Goal: Task Accomplishment & Management: Complete application form

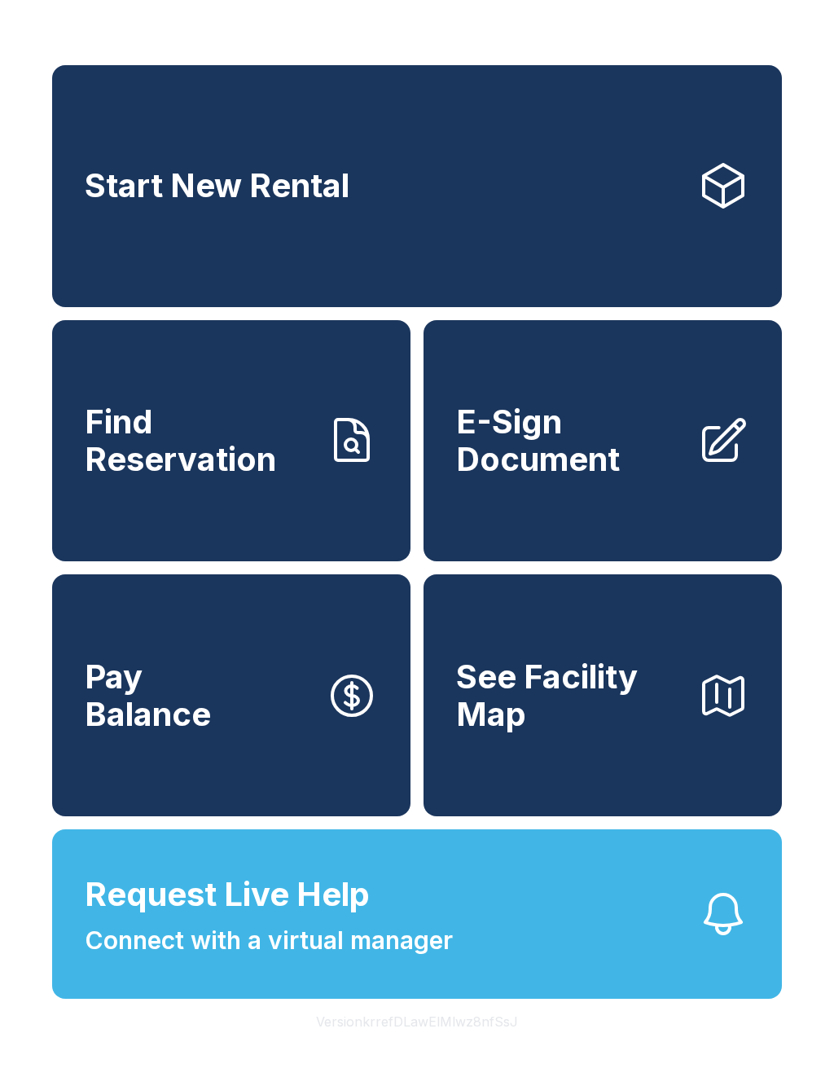
click at [357, 213] on link "Start New Rental" at bounding box center [417, 186] width 730 height 242
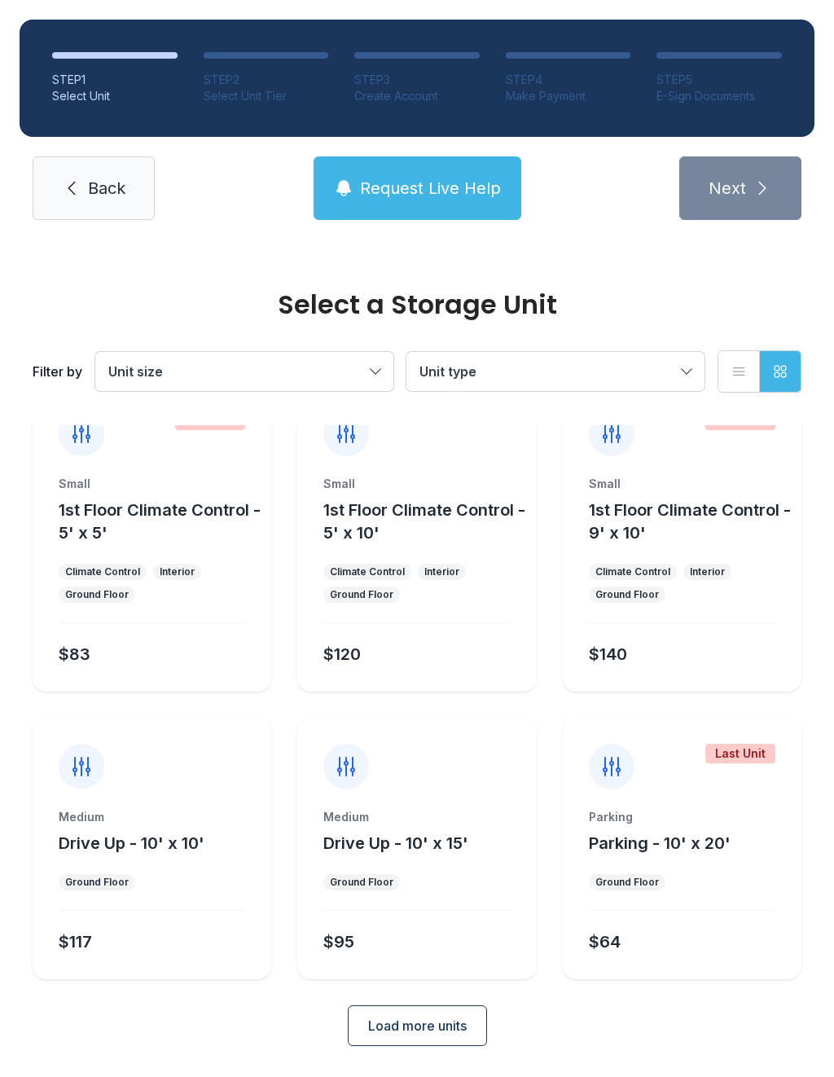
scroll to position [42, 0]
click at [413, 1016] on button "Load more units" at bounding box center [417, 1027] width 139 height 41
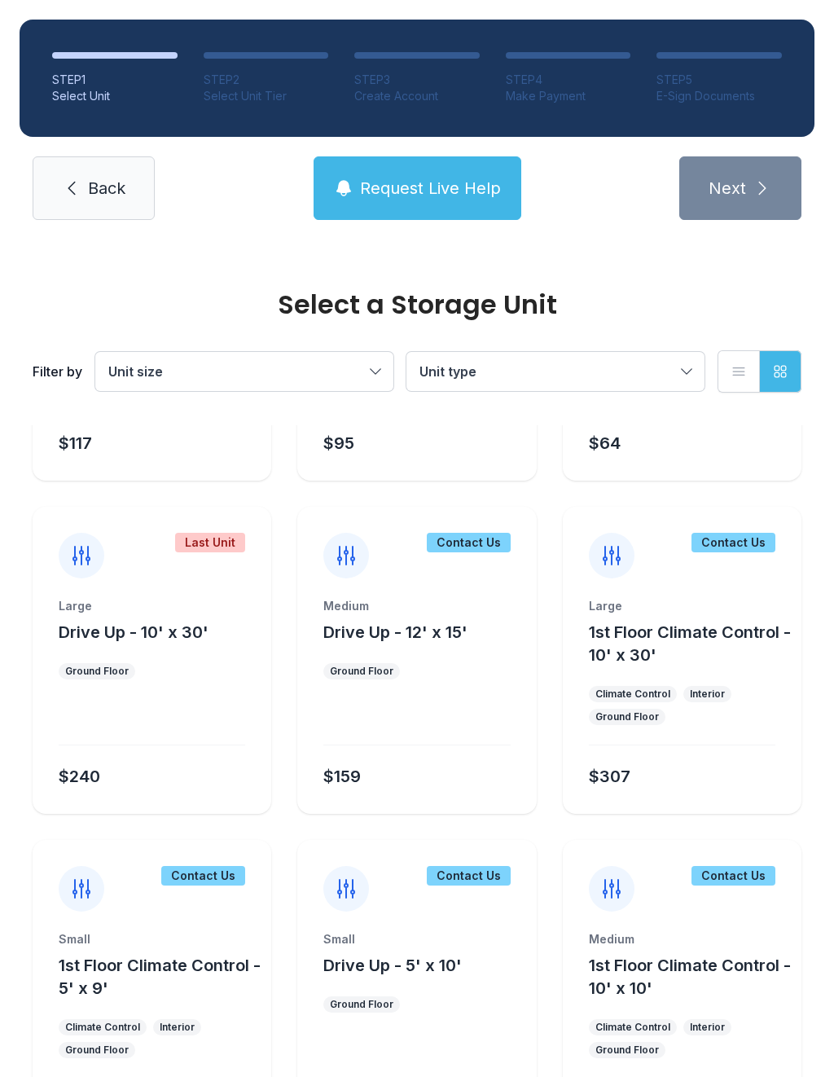
scroll to position [542, 0]
click at [674, 672] on div "Large 1st Floor Climate Control - 10' x 30' Climate Control Interior Ground Flo…" at bounding box center [682, 707] width 239 height 216
click at [693, 739] on div "Large 1st Floor Climate Control - 10' x 30' Climate Control Interior Ground Flo…" at bounding box center [682, 707] width 239 height 216
click at [621, 669] on div "Large 1st Floor Climate Control - 10' x 30' Climate Control Interior Ground Flo…" at bounding box center [682, 707] width 239 height 216
click at [691, 777] on div "$307" at bounding box center [678, 773] width 193 height 29
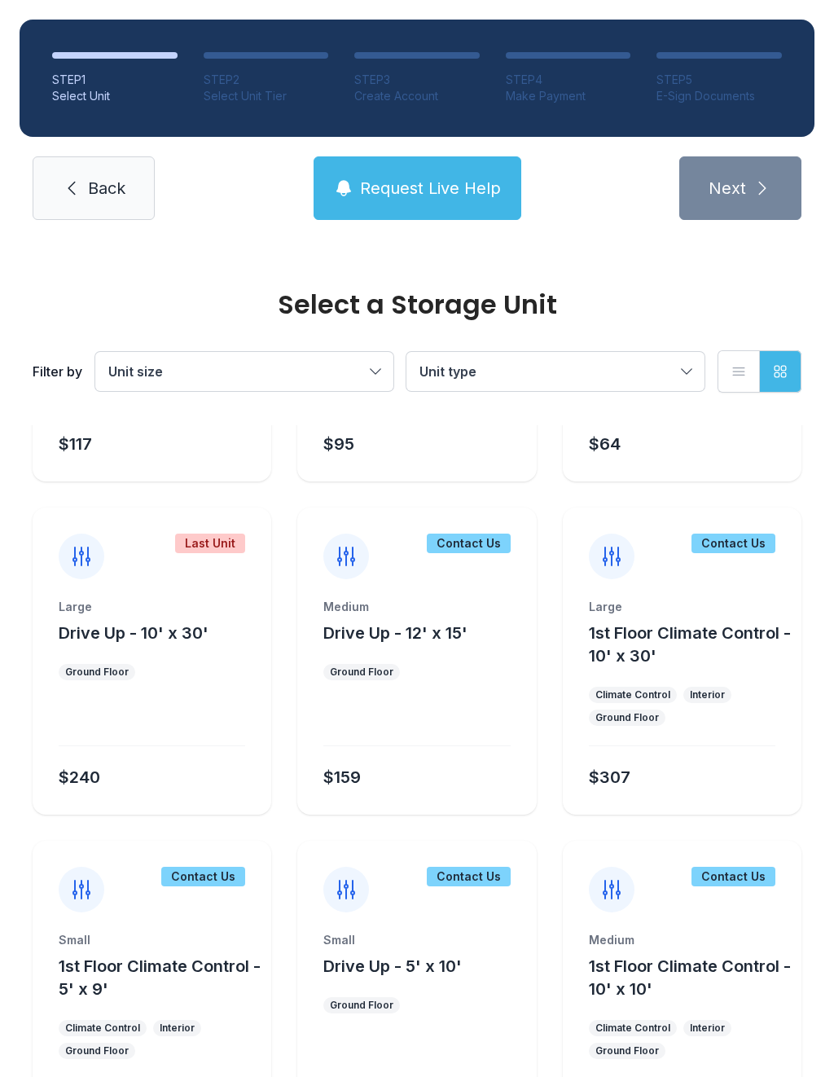
click at [612, 555] on icon at bounding box center [611, 556] width 16 height 18
click at [669, 739] on div "Large 1st Floor Climate Control - 10' x 30' Climate Control Interior Ground Flo…" at bounding box center [682, 707] width 239 height 216
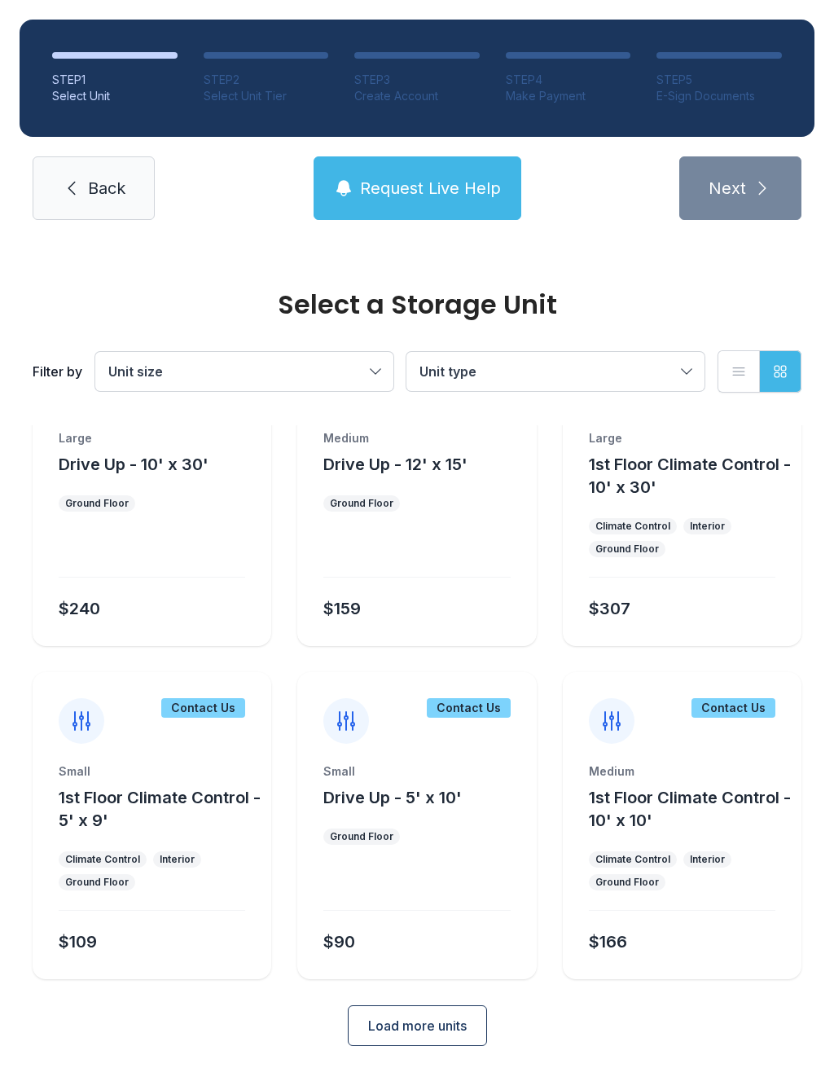
scroll to position [709, 0]
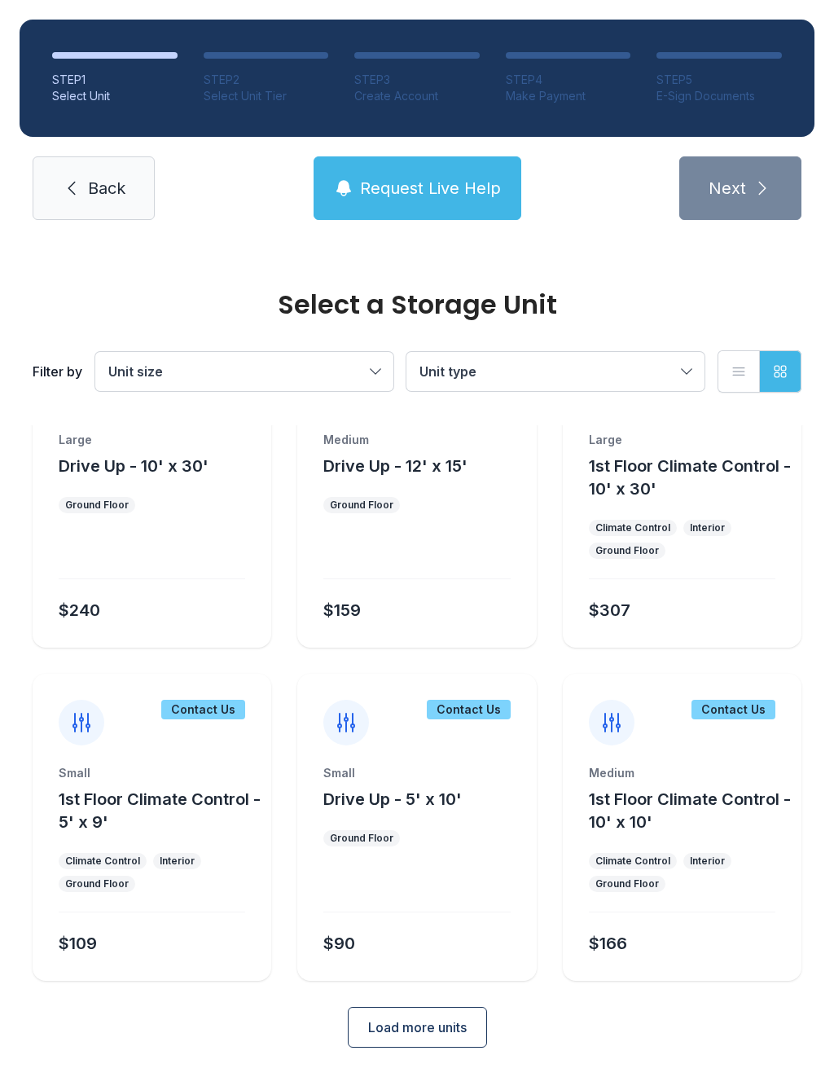
click at [438, 1020] on span "Load more units" at bounding box center [417, 1027] width 99 height 20
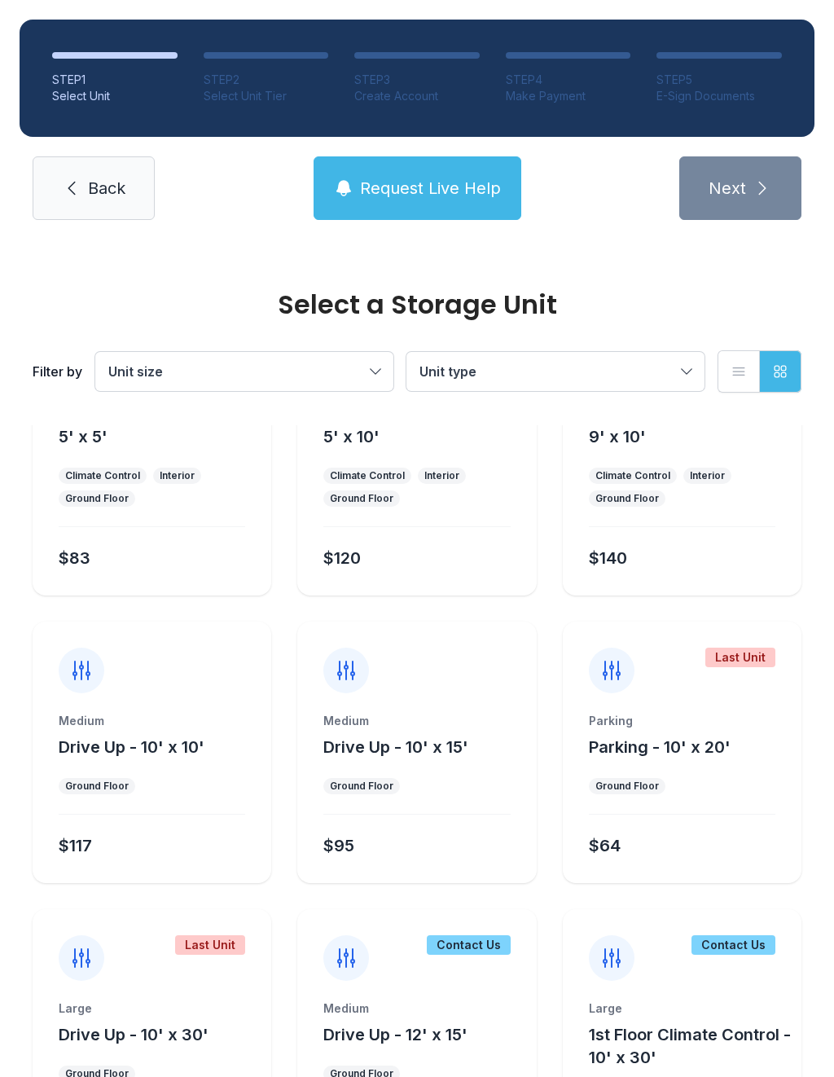
scroll to position [144, 0]
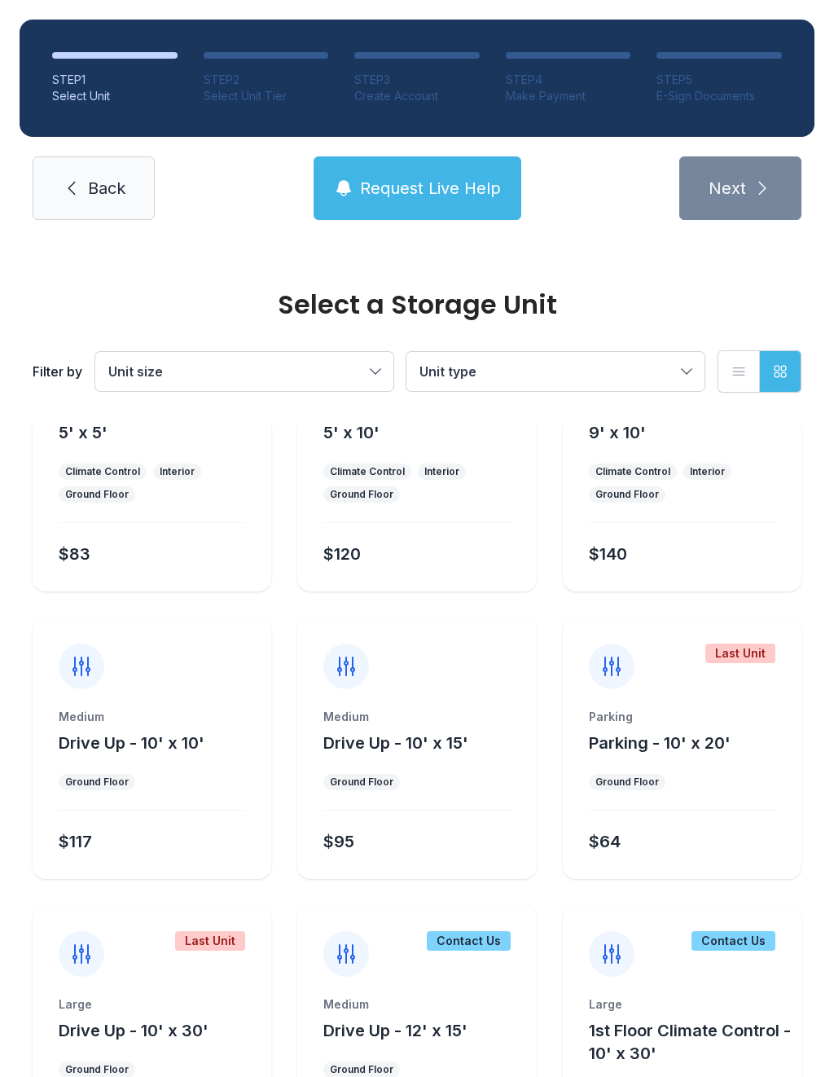
click at [94, 184] on span "Back" at bounding box center [106, 188] width 37 height 23
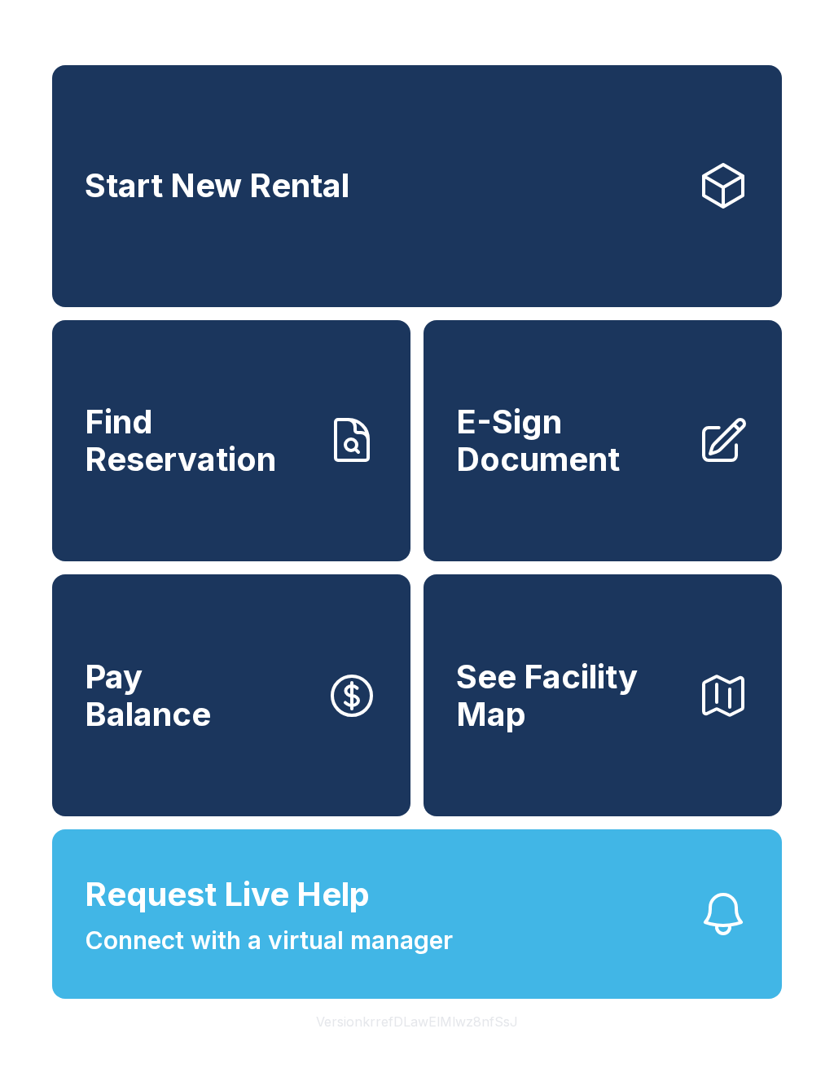
click at [586, 461] on span "E-Sign Document" at bounding box center [570, 440] width 228 height 74
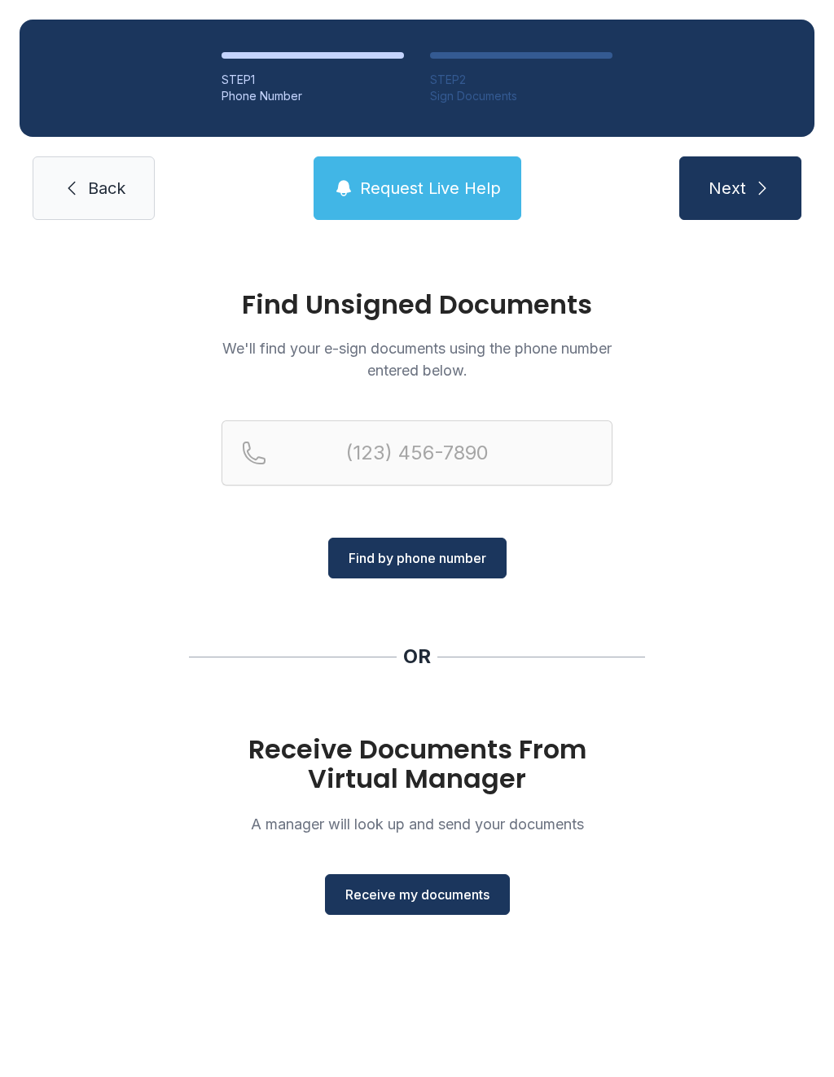
click at [441, 891] on span "Receive my documents" at bounding box center [417, 894] width 144 height 20
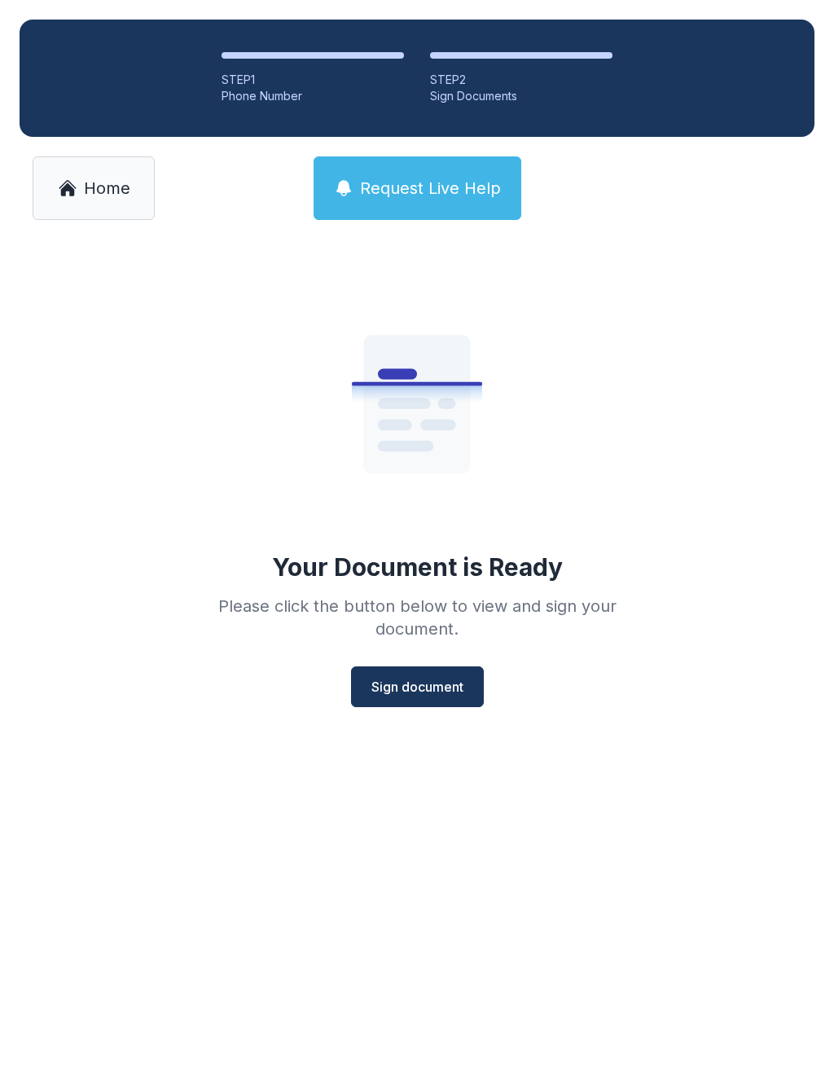
click at [440, 702] on button "Sign document" at bounding box center [417, 686] width 133 height 41
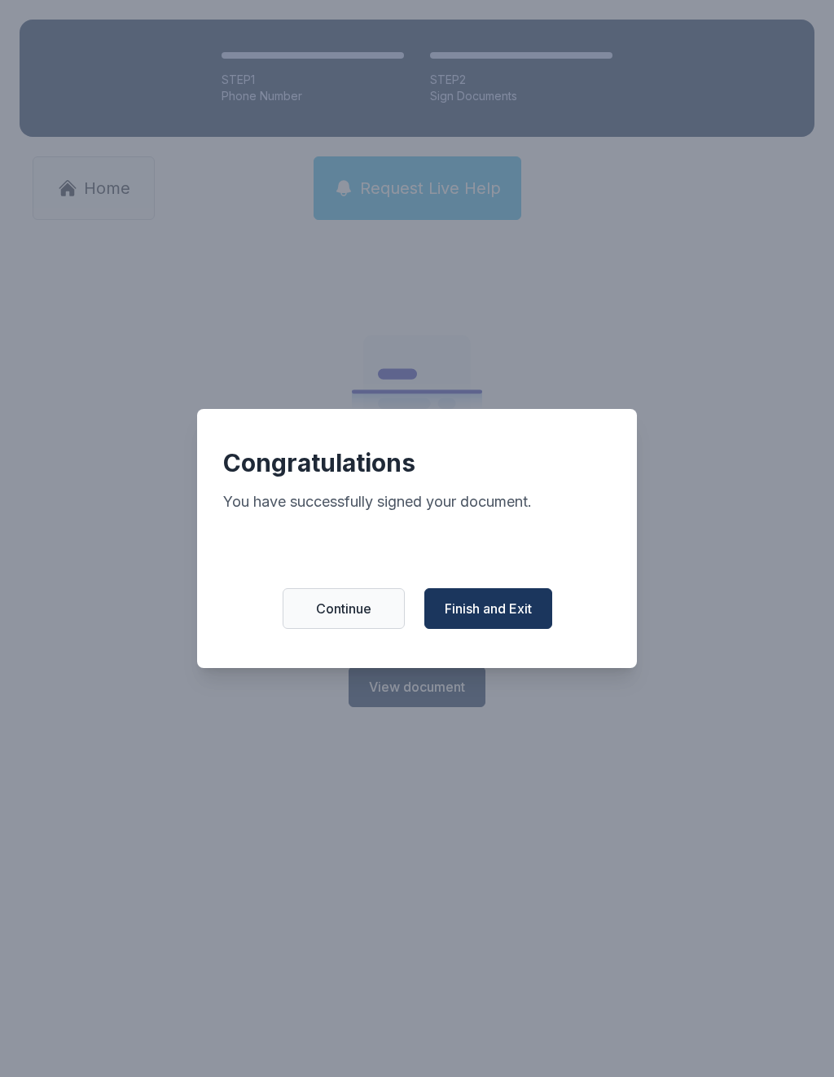
click at [522, 618] on span "Finish and Exit" at bounding box center [488, 609] width 87 height 20
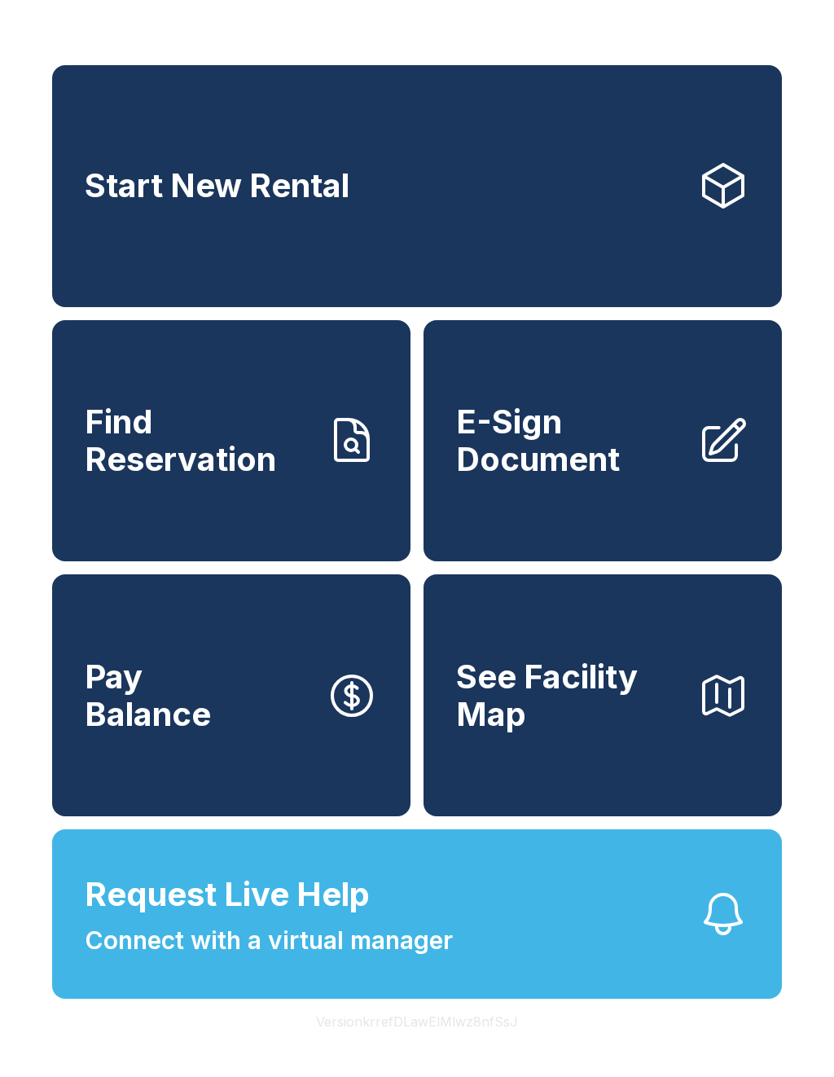
click at [612, 477] on span "E-Sign Document" at bounding box center [570, 440] width 228 height 74
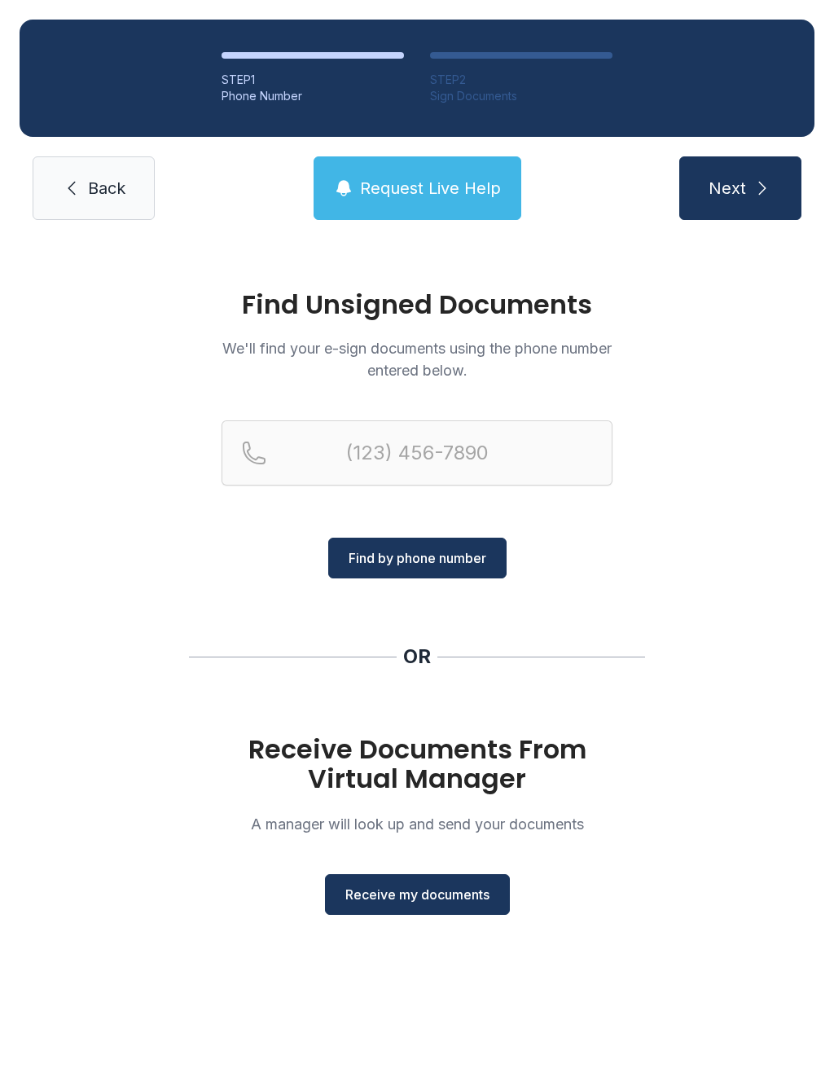
click at [453, 884] on button "Receive my documents" at bounding box center [417, 894] width 185 height 41
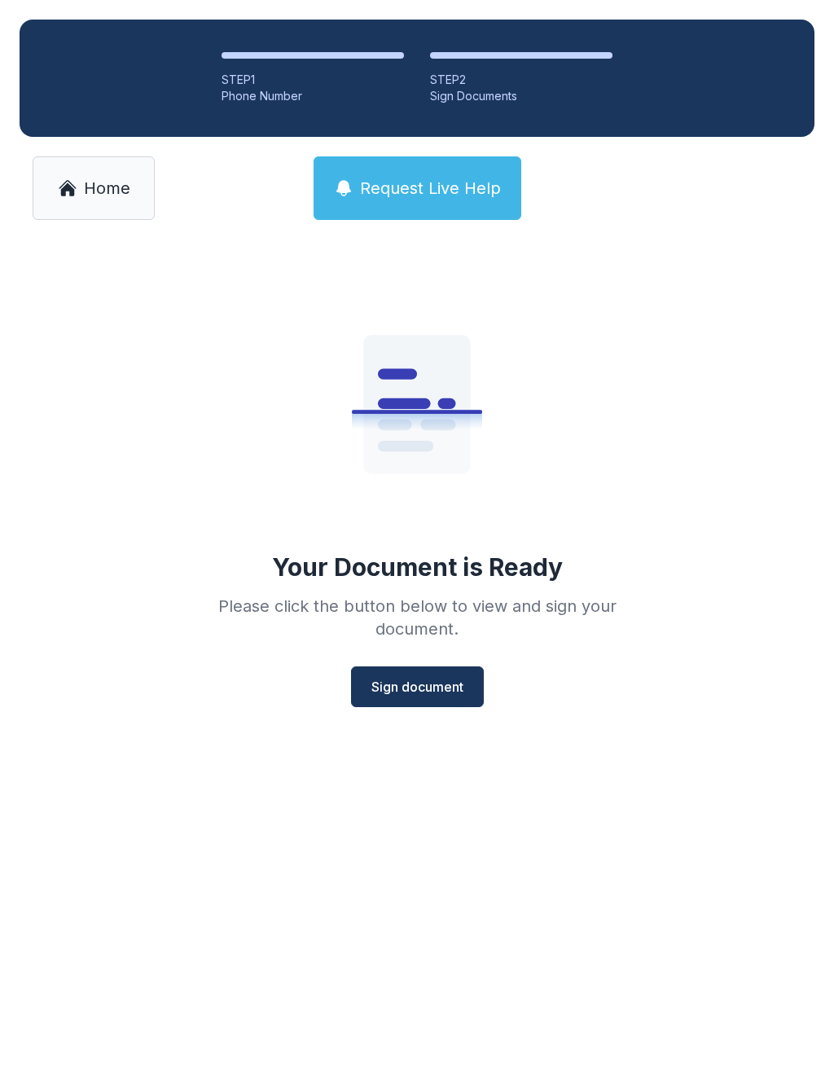
click at [412, 668] on button "Sign document" at bounding box center [417, 686] width 133 height 41
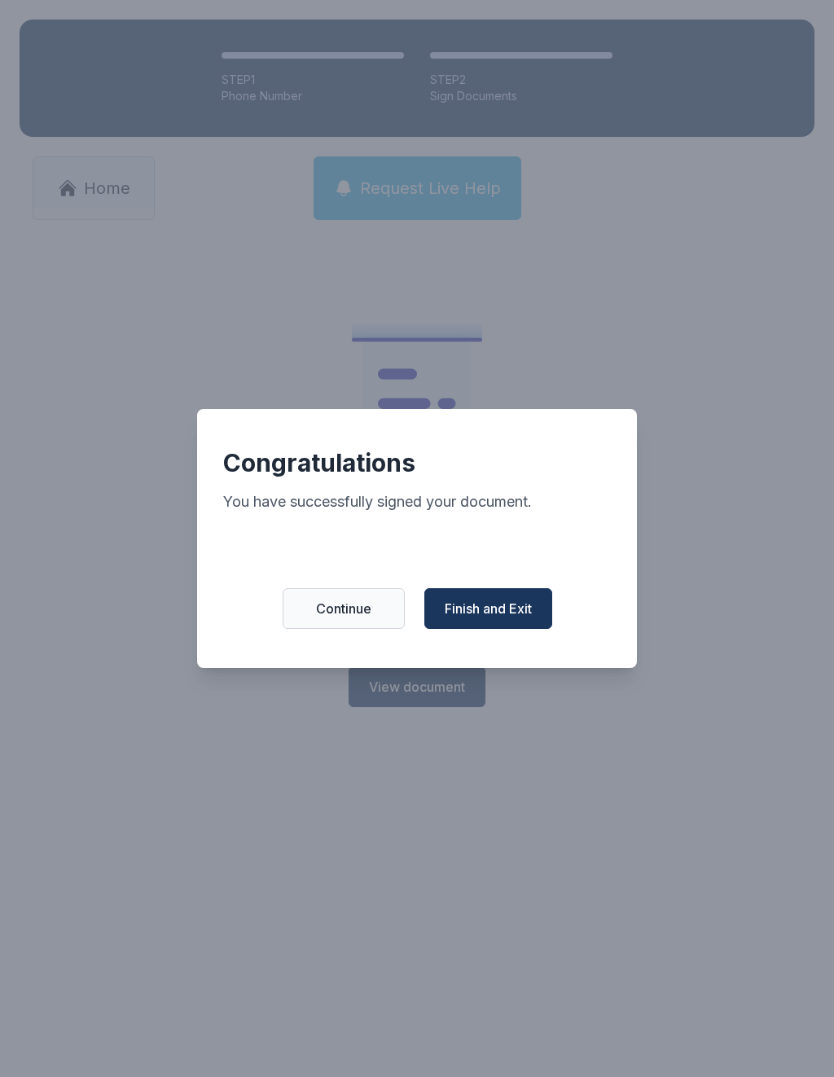
click at [489, 614] on span "Finish and Exit" at bounding box center [488, 609] width 87 height 20
